Goal: Information Seeking & Learning: Learn about a topic

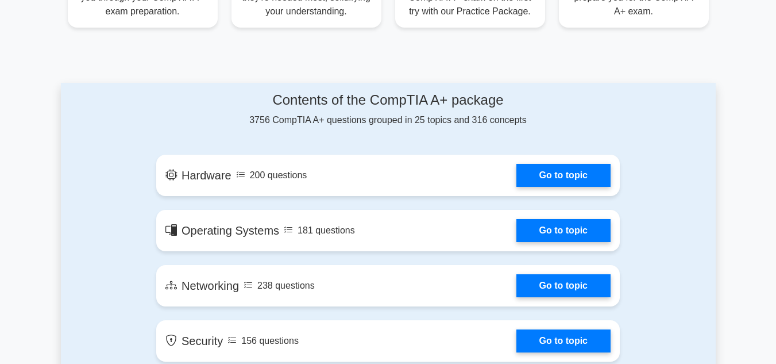
scroll to position [564, 0]
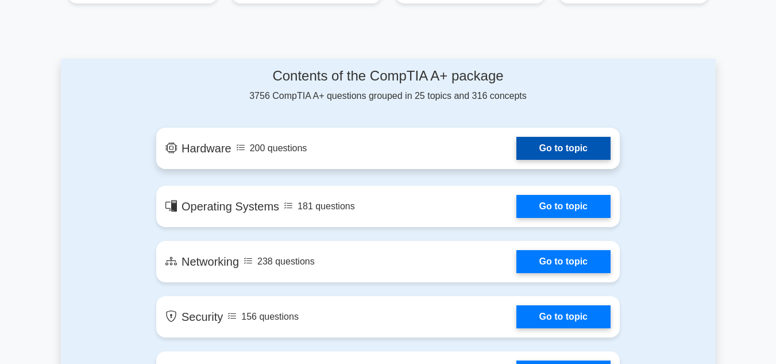
click at [530, 152] on link "Go to topic" at bounding box center [563, 148] width 94 height 23
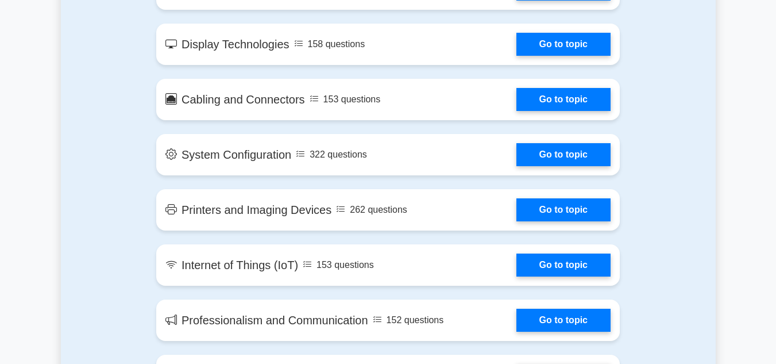
scroll to position [1388, 0]
